Goal: Information Seeking & Learning: Learn about a topic

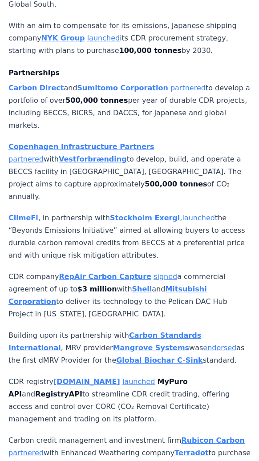
scroll to position [1140, 0]
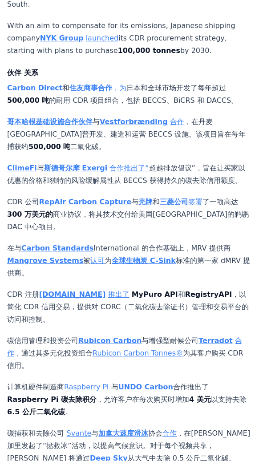
click at [46, 84] on strong "Carbon Direct" at bounding box center [34, 88] width 55 height 8
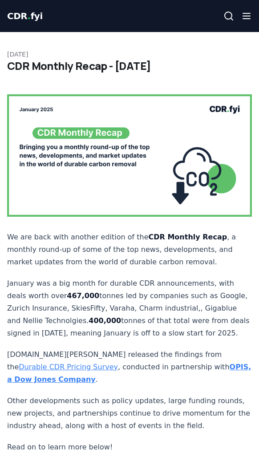
scroll to position [1140, 0]
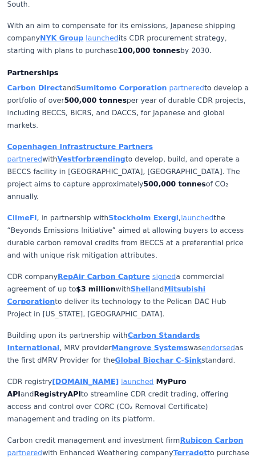
click at [181, 84] on link "partnered" at bounding box center [186, 88] width 35 height 8
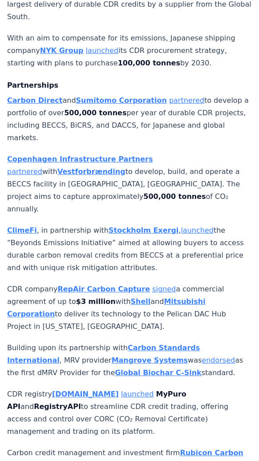
scroll to position [1127, 0]
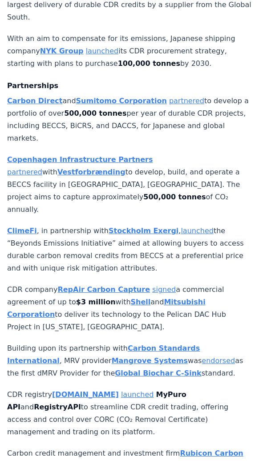
click at [232, 95] on p "Carbon Direct and Sumitomo Corporation partnered to develop a portfolio of over…" at bounding box center [129, 120] width 245 height 50
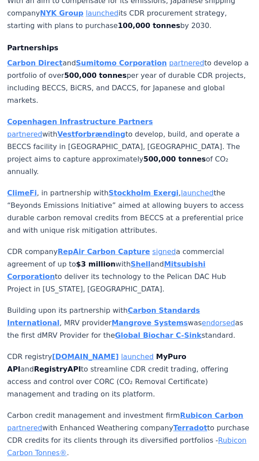
scroll to position [1165, 0]
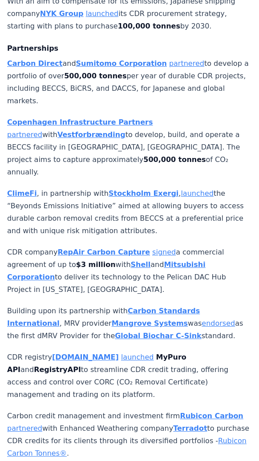
click at [126, 130] on strong "Vestforbrænding" at bounding box center [91, 134] width 68 height 8
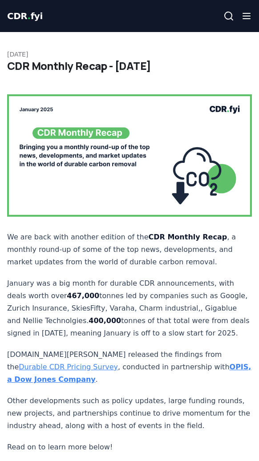
scroll to position [1165, 0]
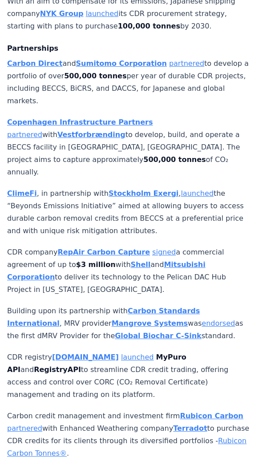
click at [42, 130] on link "partnered" at bounding box center [24, 134] width 35 height 8
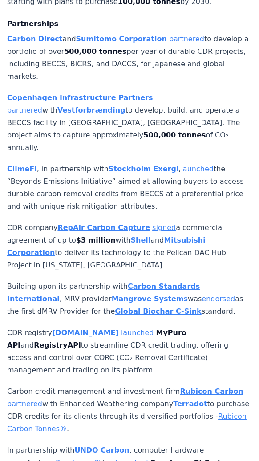
scroll to position [1190, 0]
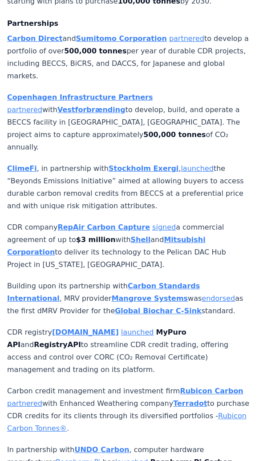
click at [161, 163] on p "ClimeFi , in partnership with Stockholm Exergi , launched the “Beyonds Emission…" at bounding box center [129, 188] width 245 height 50
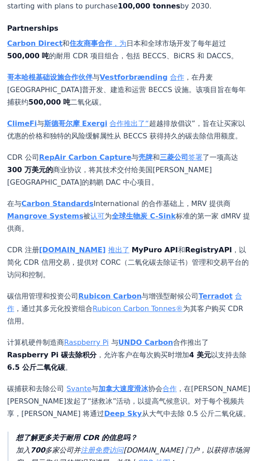
scroll to position [1184, 0]
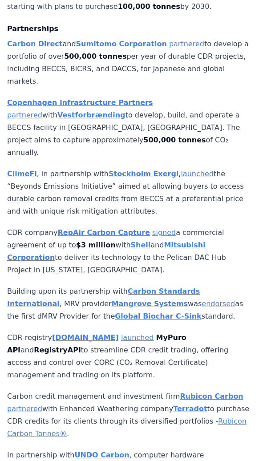
click at [185, 170] on link "launched" at bounding box center [197, 174] width 33 height 8
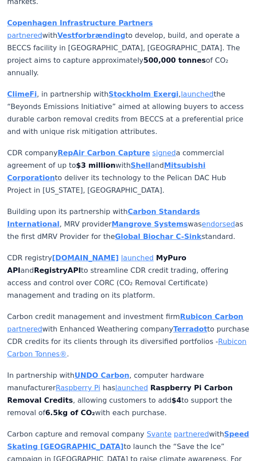
scroll to position [1265, 0]
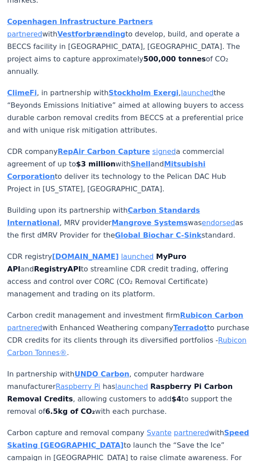
click at [152, 147] on link "signed" at bounding box center [164, 151] width 24 height 8
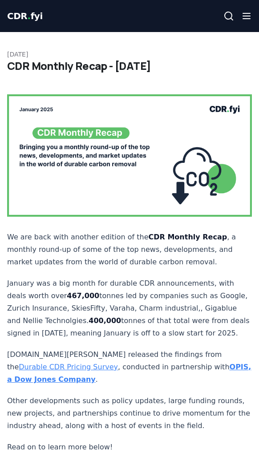
scroll to position [1265, 0]
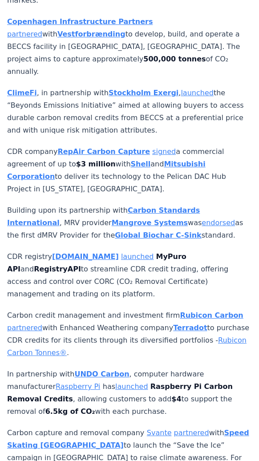
click at [152, 147] on link "signed" at bounding box center [164, 151] width 24 height 8
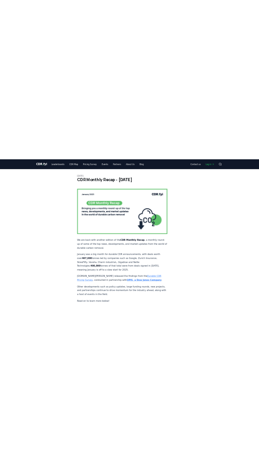
scroll to position [1265, 0]
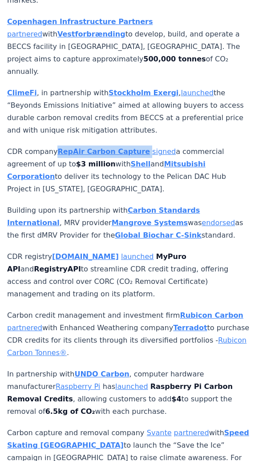
drag, startPoint x: 53, startPoint y: 47, endPoint x: 136, endPoint y: 55, distance: 84.0
click at [136, 146] on p "CDR company RepAir Carbon Capture signed a commercial agreement of up to $3 mil…" at bounding box center [129, 171] width 245 height 50
copy p "RepAir Carbon Capture"
drag, startPoint x: 3, startPoint y: 63, endPoint x: 61, endPoint y: 66, distance: 58.4
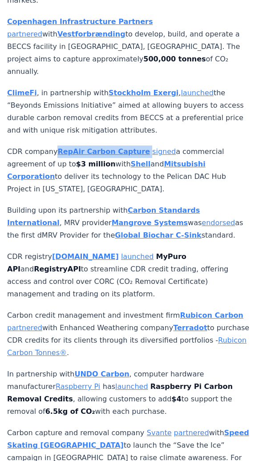
copy p "up to $3 million"
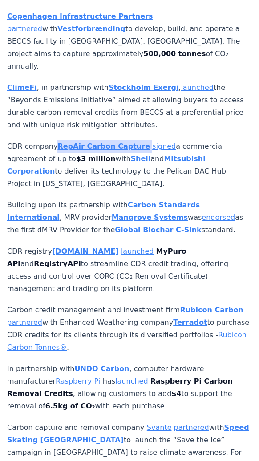
scroll to position [1271, 0]
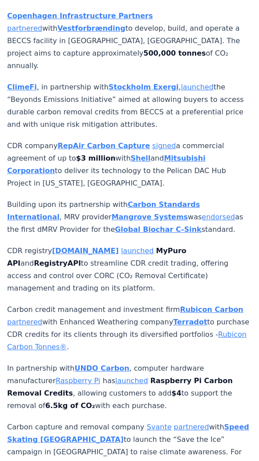
click at [195, 199] on p "Building upon its partnership with Carbon Standards International , MRV provide…" at bounding box center [129, 217] width 245 height 37
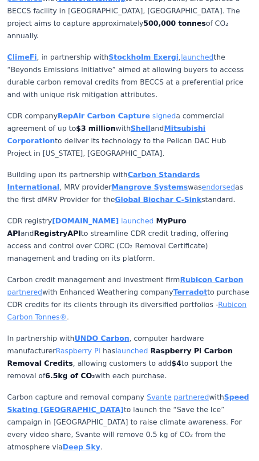
scroll to position [1300, 0]
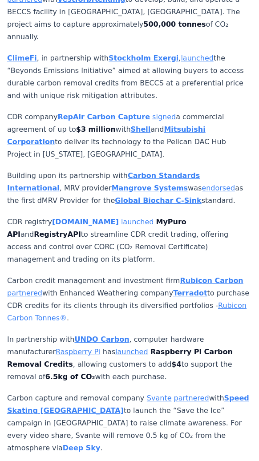
click at [202, 184] on link "endorsed" at bounding box center [218, 188] width 33 height 8
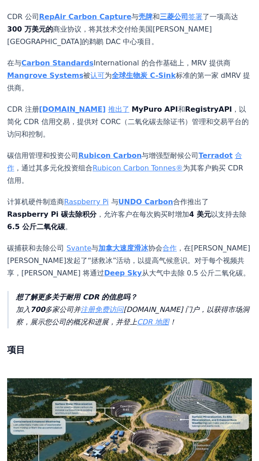
scroll to position [1368, 0]
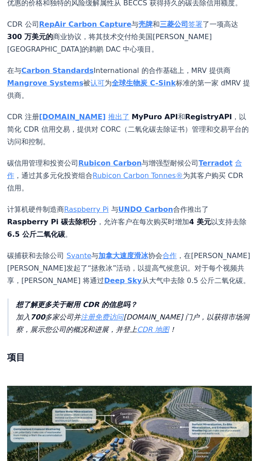
click at [90, 87] on link "认可" at bounding box center [97, 83] width 14 height 8
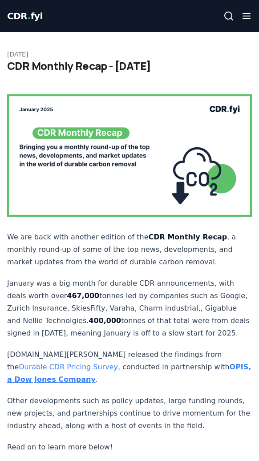
scroll to position [1368, 0]
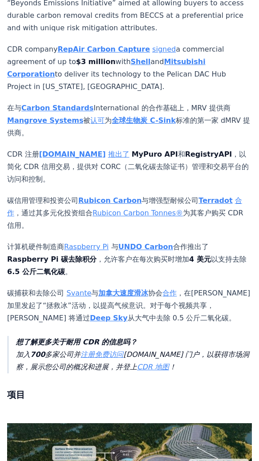
click at [235, 196] on link "合作" at bounding box center [124, 206] width 235 height 21
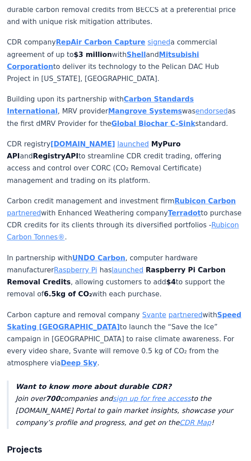
scroll to position [1385, 0]
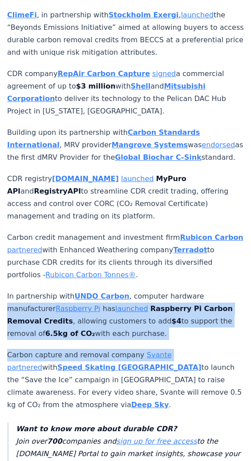
drag, startPoint x: 187, startPoint y: 120, endPoint x: 157, endPoint y: 180, distance: 67.3
drag, startPoint x: 157, startPoint y: 180, endPoint x: 137, endPoint y: 172, distance: 22.0
click at [137, 290] on p "In partnership with UNDO Carbon , computer hardware manufacturer Raspberry Pi h…" at bounding box center [125, 315] width 237 height 50
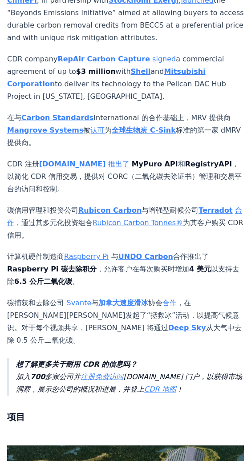
scroll to position [1400, 0]
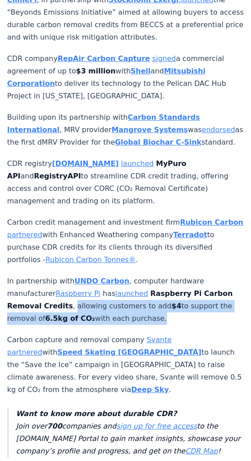
drag, startPoint x: 8, startPoint y: 144, endPoint x: 69, endPoint y: 156, distance: 61.7
click at [69, 275] on p "In partnership with UNDO Carbon , computer hardware manufacturer Raspberry Pi h…" at bounding box center [125, 300] width 237 height 50
copy p "allowing customers to add $4 to support the removal of 6.5kg of CO₂ with each p…"
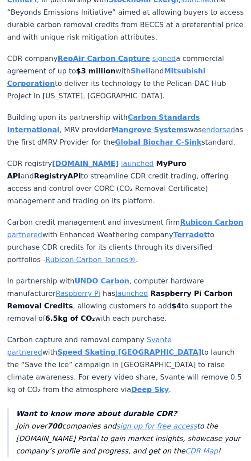
click at [86, 334] on p "Carbon capture and removal company [PERSON_NAME] partnered with Speed Skating C…" at bounding box center [125, 365] width 237 height 62
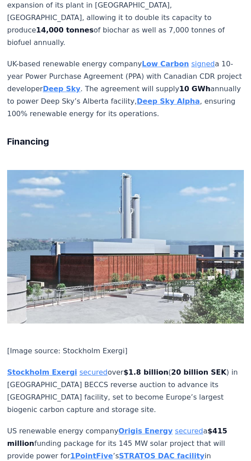
scroll to position [2257, 0]
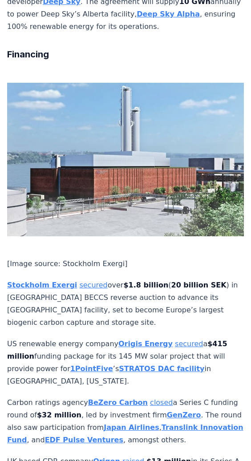
click at [79, 281] on link "secured" at bounding box center [93, 285] width 28 height 8
